Goal: Information Seeking & Learning: Learn about a topic

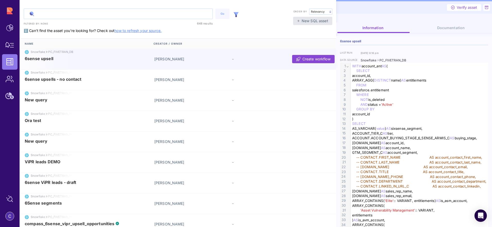
click at [66, 9] on input "text" at bounding box center [118, 14] width 189 height 10
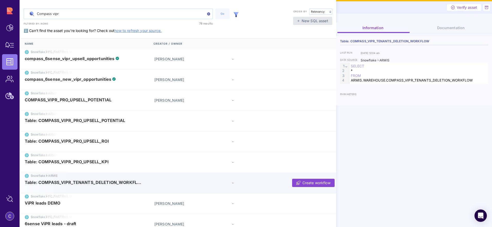
type input "Compass vipr"
click at [89, 183] on span "Table: COMPASS_VIPR_TENANTS_DELETION_WORKFLOW" at bounding box center [84, 182] width 118 height 5
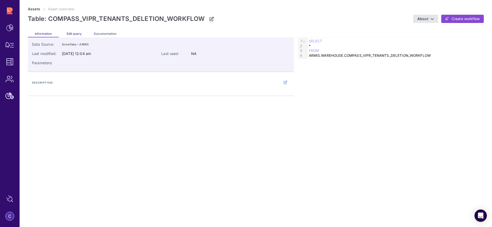
click at [72, 34] on span "Edit query" at bounding box center [74, 34] width 15 height 4
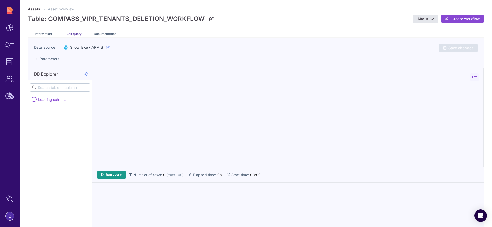
click at [85, 74] on icon at bounding box center [87, 74] width 4 height 0
click at [113, 175] on span "Run query" at bounding box center [114, 174] width 16 height 4
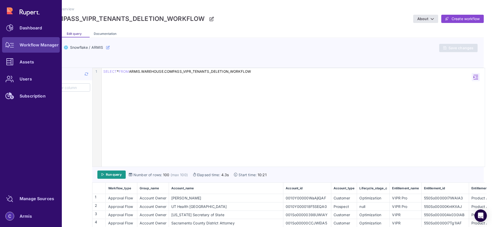
click at [11, 46] on icon at bounding box center [9, 45] width 9 height 6
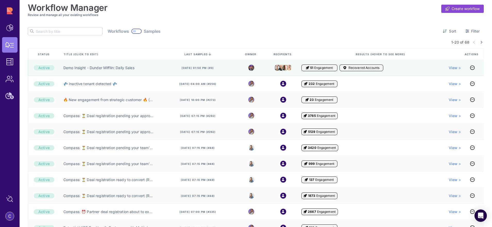
click at [52, 32] on input "text" at bounding box center [69, 31] width 66 height 8
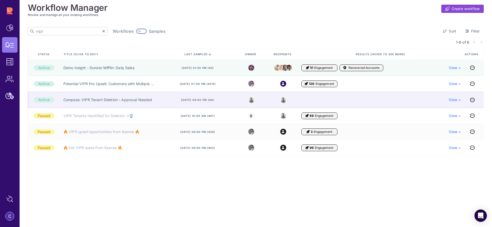
type input "vipr"
click at [78, 105] on div "Compass: VIPR Tenant Deletion - Approval Needed" at bounding box center [110, 100] width 100 height 16
click at [78, 101] on link "Compass: VIPR Tenant Deletion - Approval Needed" at bounding box center [107, 99] width 89 height 5
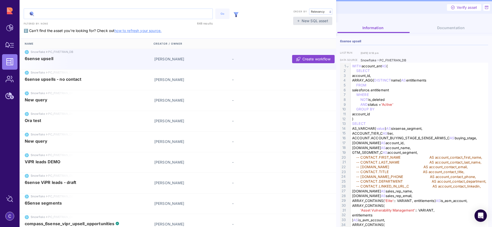
click at [87, 12] on input "text" at bounding box center [118, 14] width 189 height 10
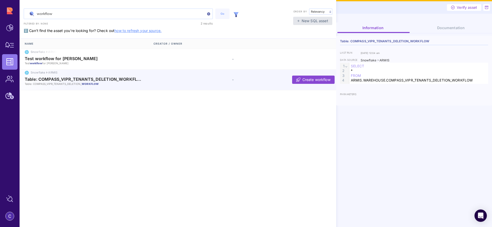
type input "workflow"
click at [103, 78] on span "Table: COMPASS_VIPR_TENANTS_DELETION_WORKFLOW" at bounding box center [84, 79] width 118 height 5
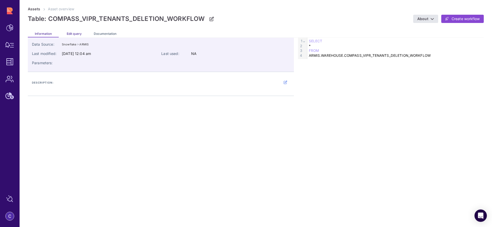
click at [67, 35] on span "Edit query" at bounding box center [74, 34] width 15 height 4
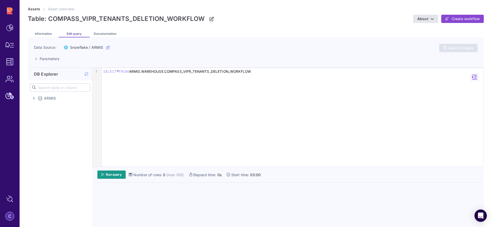
click at [86, 74] on icon at bounding box center [87, 74] width 4 height 0
click at [258, 72] on div "SELECT * FROM ARMIS.WAREHOUSE.COMPASS_VIPR_TENANTS_DELETION_WORKFLOW" at bounding box center [293, 71] width 382 height 5
click at [118, 176] on span "Run query" at bounding box center [114, 174] width 16 height 4
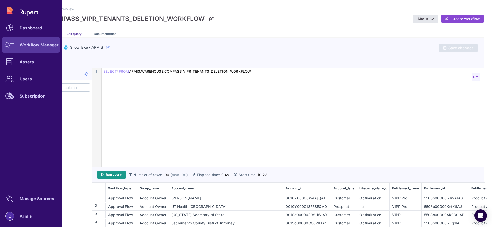
click at [12, 45] on icon at bounding box center [9, 45] width 9 height 6
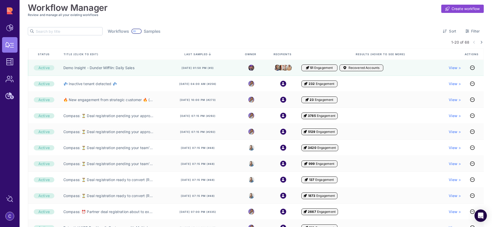
click at [53, 28] on input "text" at bounding box center [69, 31] width 66 height 8
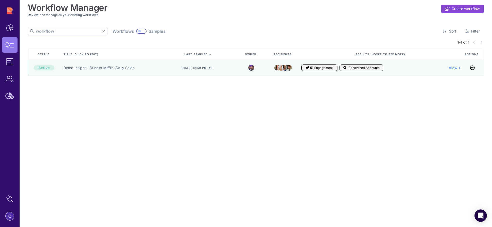
click at [54, 30] on input "workflow" at bounding box center [69, 31] width 66 height 8
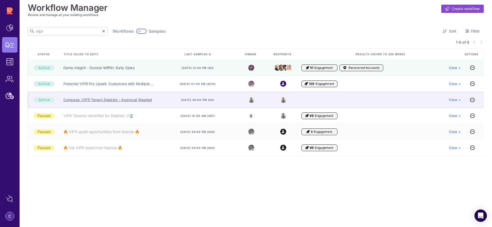
type input "vipr"
click at [90, 101] on link "Compass: VIPR Tenant Deletion - Approval Needed" at bounding box center [107, 99] width 89 height 5
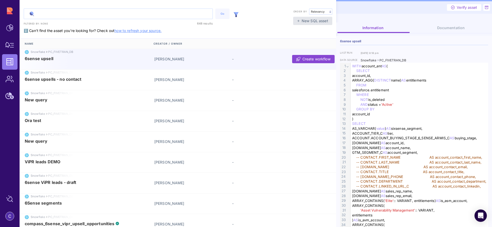
click at [119, 18] on input "text" at bounding box center [118, 14] width 189 height 10
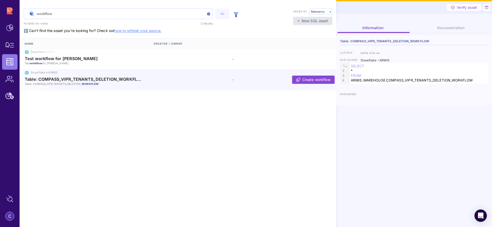
type input "workflow"
click at [119, 80] on span "Table: COMPASS_VIPR_TENANTS_DELETION_WORKFLOW" at bounding box center [84, 79] width 118 height 5
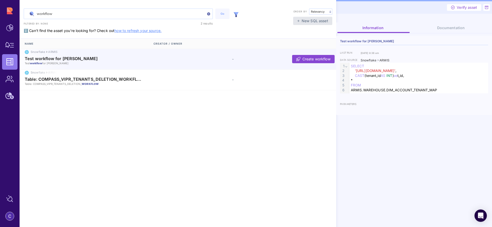
click at [237, 16] on img at bounding box center [236, 14] width 5 height 5
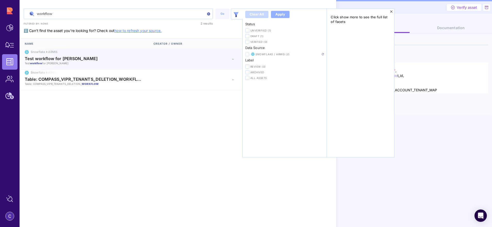
click at [247, 55] on icon at bounding box center [247, 54] width 3 height 3
click at [0, 0] on input "checkbox" at bounding box center [0, 0] width 0 height 0
click at [323, 54] on img at bounding box center [323, 54] width 2 height 2
click at [323, 55] on img at bounding box center [323, 54] width 2 height 2
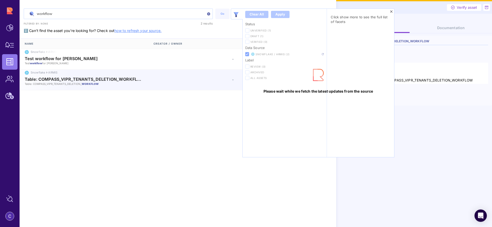
click at [154, 83] on div "Table: COMPASS_VIPR_TENANTS_DELETION_WORKFLOW Table: COMPASS_VIPR_TENANTS_DELET…" at bounding box center [90, 81] width 130 height 9
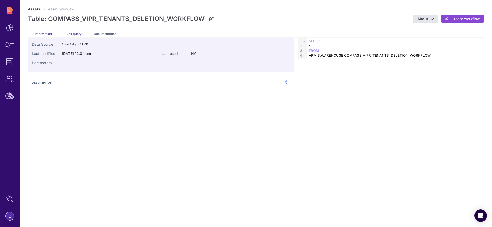
click at [70, 32] on span "Edit query" at bounding box center [74, 34] width 15 height 4
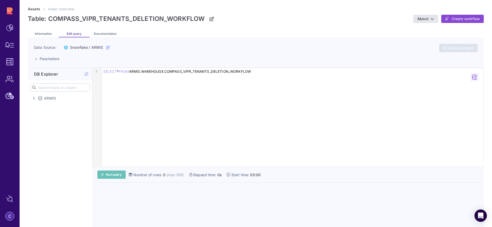
click at [124, 176] on link "Run query" at bounding box center [111, 174] width 28 height 8
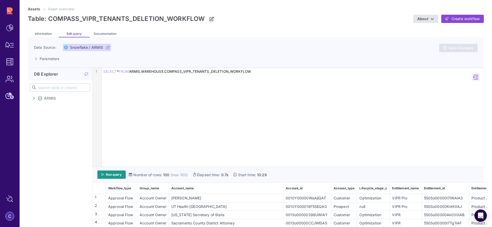
click at [109, 47] on icon at bounding box center [108, 48] width 4 height 4
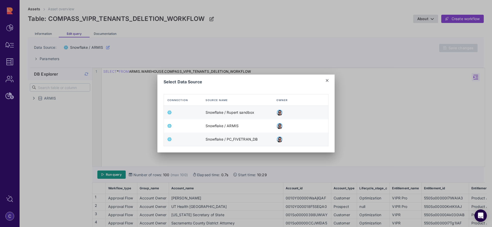
click at [328, 80] on icon at bounding box center [327, 80] width 3 height 4
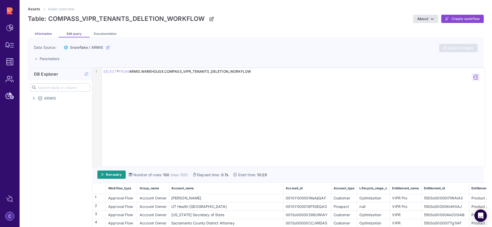
click at [38, 32] on span "Information" at bounding box center [43, 34] width 17 height 4
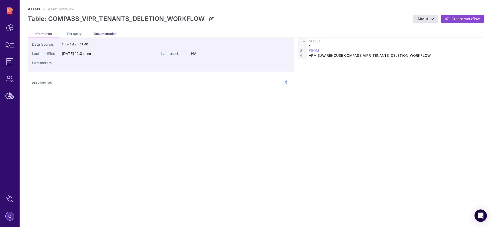
click at [103, 33] on span "Documentation" at bounding box center [105, 34] width 23 height 4
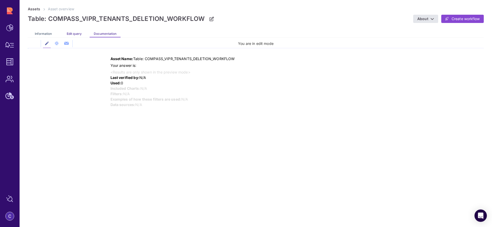
click at [78, 34] on span "Edit query" at bounding box center [74, 34] width 15 height 4
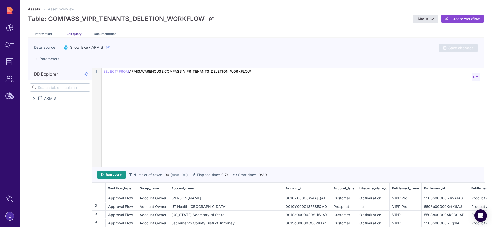
click at [33, 98] on icon at bounding box center [34, 98] width 2 height 4
click at [86, 74] on icon at bounding box center [87, 74] width 4 height 0
click at [33, 98] on icon at bounding box center [34, 98] width 2 height 4
click at [256, 70] on div "SELECT * FROM ARMIS.WAREHOUSE.COMPASS_VIPR_TENANTS_DELETION_WORKFLOW" at bounding box center [293, 71] width 383 height 5
click at [124, 175] on link "Run query" at bounding box center [111, 174] width 28 height 8
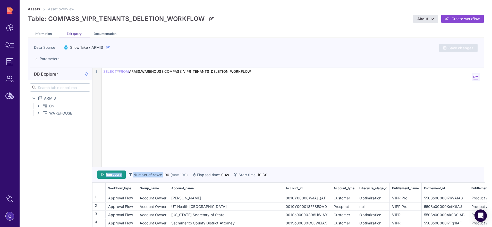
drag, startPoint x: 166, startPoint y: 167, endPoint x: 166, endPoint y: 163, distance: 3.9
click at [166, 163] on div "9 1 › SELECT * FROM ARMIS.WAREHOUSE.COMPASS_VIPR_TENANTS_DELETION_WORKFLOW Run …" at bounding box center [288, 216] width 393 height 296
click at [165, 164] on div "9 1 › SELECT * FROM ARMIS.WAREHOUSE.COMPASS_VIPR_TENANTS_DELETION_WORKFLOW" at bounding box center [289, 117] width 392 height 98
click at [186, 104] on div "9 1 › SELECT * FROM ARMIS.WAREHOUSE.COMPASS_VIPR_TENANTS_DELETION_WORKFLOW" at bounding box center [289, 117] width 392 height 98
click at [162, 86] on div "9 1 › SELECT * FROM ARMIS.WAREHOUSE.COMPASS_VIPR_TENANTS_DELETION_WORKFLOW" at bounding box center [289, 117] width 392 height 98
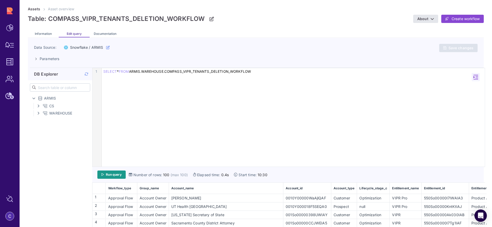
click at [87, 76] on span at bounding box center [87, 73] width 4 height 5
click at [220, 72] on div "SELECT * FROM ARMIS.WAREHOUSE.COMPASS_VIPR_TENANTS_DELETION_WORKFLOW" at bounding box center [291, 71] width 383 height 5
click at [119, 175] on span "Run query" at bounding box center [114, 174] width 16 height 4
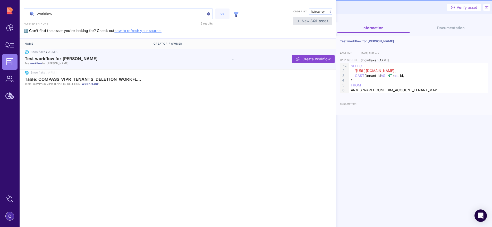
click at [237, 15] on img at bounding box center [236, 14] width 5 height 5
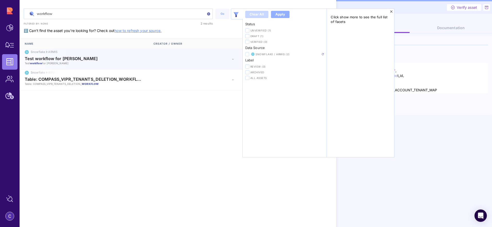
click at [249, 54] on label at bounding box center [247, 54] width 4 height 4
click at [0, 0] on input "checkbox" at bounding box center [0, 0] width 0 height 0
click at [325, 53] on div "Status Unverified (1) Draft (1) Verified (0) Data Source Snowflake / ARMIS (2) …" at bounding box center [285, 89] width 84 height 135
click at [323, 54] on img at bounding box center [323, 54] width 2 height 2
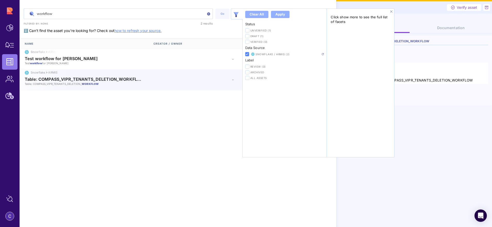
click at [392, 12] on icon at bounding box center [391, 12] width 3 height 4
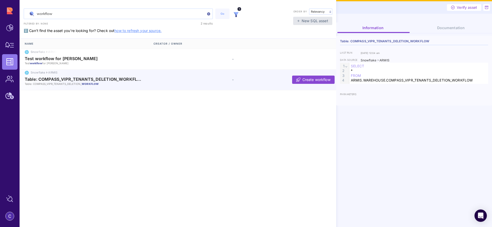
click at [153, 79] on div "Table: COMPASS_VIPR_TENANTS_DELETION_WORKFLOW Table: COMPASS_VIPR_TENANTS_DELET…" at bounding box center [90, 81] width 130 height 9
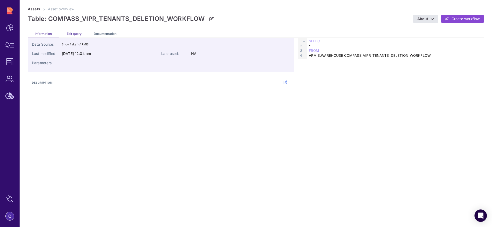
click at [72, 34] on span "Edit query" at bounding box center [74, 34] width 15 height 4
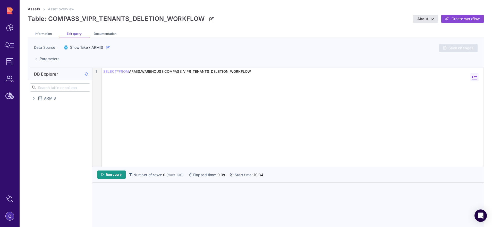
click at [88, 74] on icon at bounding box center [87, 74] width 4 height 0
click at [114, 176] on span "Run query" at bounding box center [114, 174] width 16 height 4
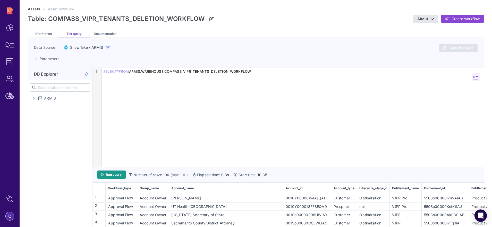
click at [32, 99] on div "ARMIS" at bounding box center [61, 98] width 58 height 6
click at [37, 112] on icon at bounding box center [38, 113] width 2 height 4
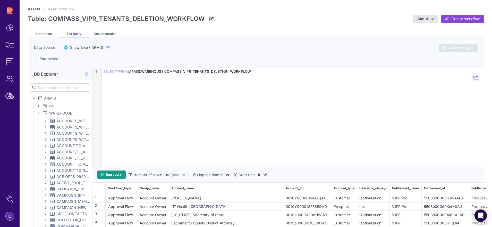
click at [37, 112] on icon at bounding box center [38, 113] width 4 height 2
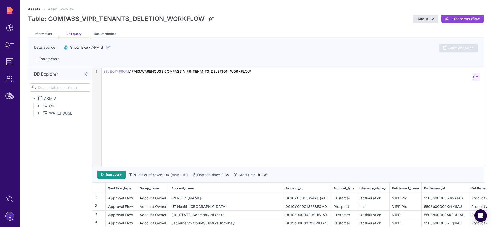
click at [38, 104] on icon at bounding box center [38, 106] width 2 height 4
click at [38, 104] on div "CS" at bounding box center [63, 106] width 54 height 6
click at [38, 112] on icon at bounding box center [38, 113] width 2 height 4
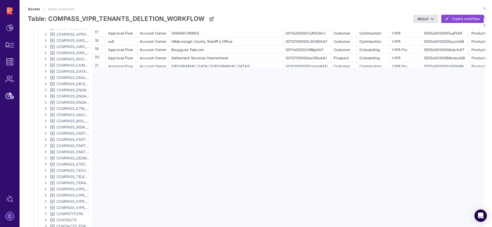
scroll to position [304, 0]
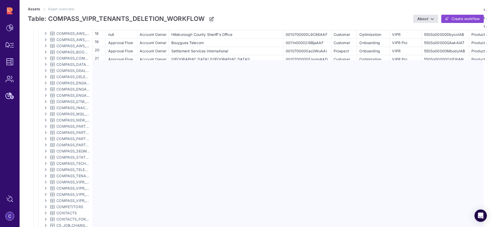
click at [79, 192] on span "COMPASS_VIPR_PRO_UPSELL_ROI" at bounding box center [73, 194] width 34 height 5
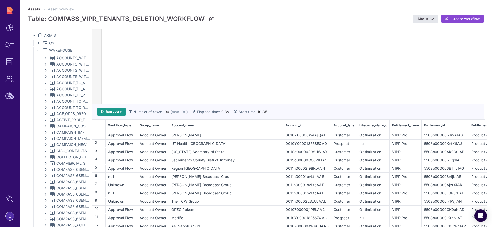
scroll to position [0, 0]
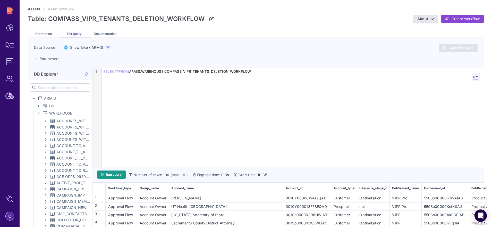
click at [264, 72] on div "SELECT * FROM ARMIS.WAREHOUSE.COMPASS_VIPR_TENANTS_DELETION_WORKFLOW" at bounding box center [293, 71] width 383 height 5
click at [124, 174] on link "Run query" at bounding box center [111, 174] width 28 height 8
click at [131, 72] on div "SELECT * FROM ARMIS.WAREHOUSE.COMPASS_VIPR_TENANTS_DELETION_WORKFLOW" at bounding box center [293, 71] width 383 height 5
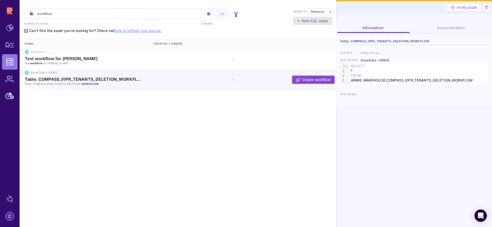
click at [236, 14] on img at bounding box center [236, 14] width 5 height 5
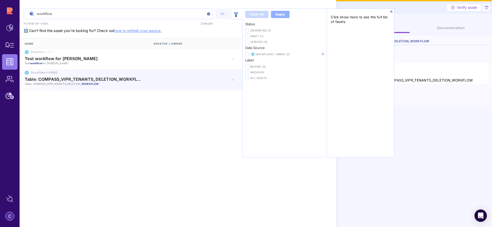
click at [248, 55] on icon at bounding box center [247, 54] width 3 height 3
click at [0, 0] on input "checkbox" at bounding box center [0, 0] width 0 height 0
click at [323, 54] on img at bounding box center [323, 54] width 2 height 2
